Goal: Obtain resource: Download file/media

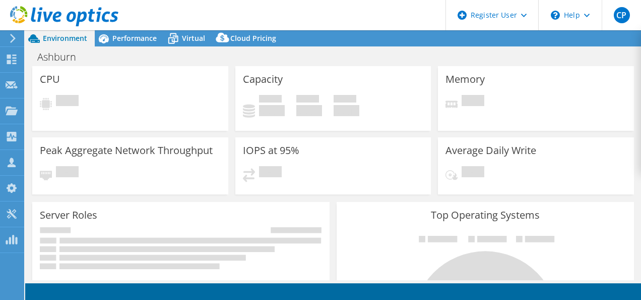
select select "USD"
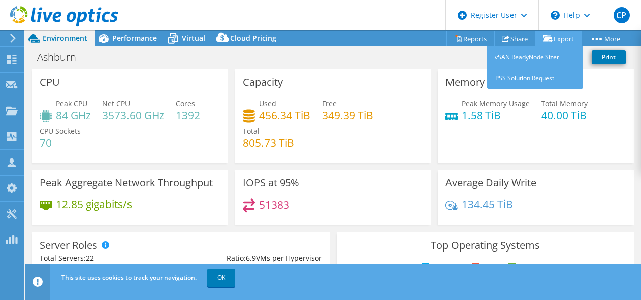
click at [557, 37] on link "Export" at bounding box center [559, 39] width 47 height 16
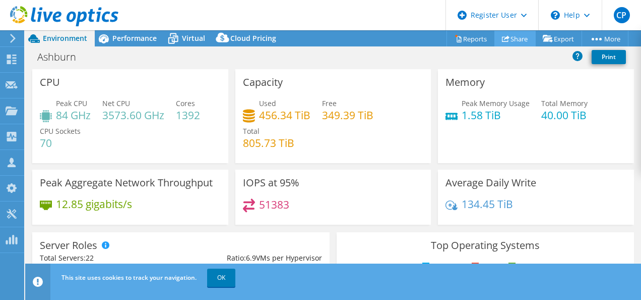
click at [509, 37] on link "Share" at bounding box center [515, 39] width 41 height 16
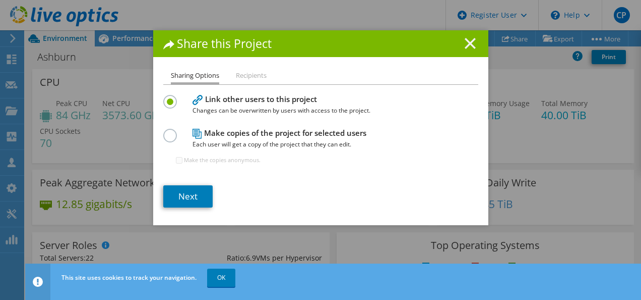
click at [467, 40] on icon at bounding box center [470, 43] width 11 height 11
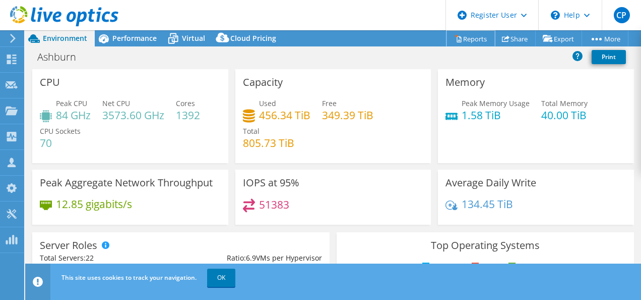
click at [470, 37] on link "Reports" at bounding box center [471, 39] width 48 height 16
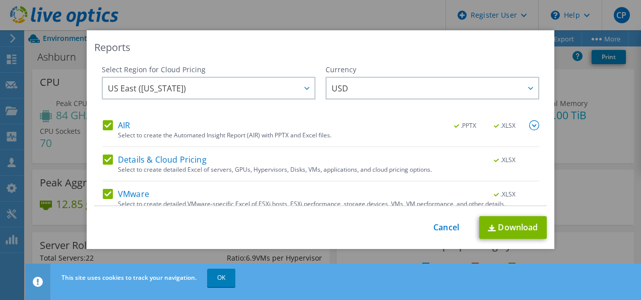
scroll to position [43, 0]
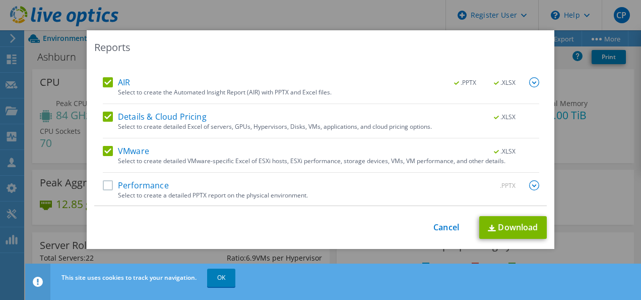
click at [103, 181] on label "Performance" at bounding box center [136, 185] width 66 height 10
click at [0, 0] on input "Performance" at bounding box center [0, 0] width 0 height 0
click at [495, 229] on link "Download" at bounding box center [514, 227] width 68 height 23
